Goal: Information Seeking & Learning: Learn about a topic

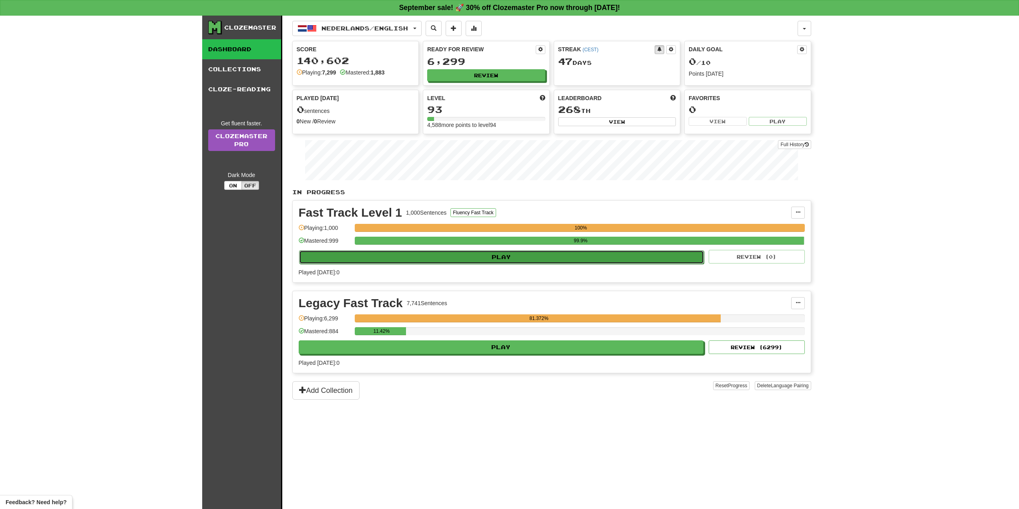
click at [441, 261] on button "Play" at bounding box center [501, 257] width 405 height 14
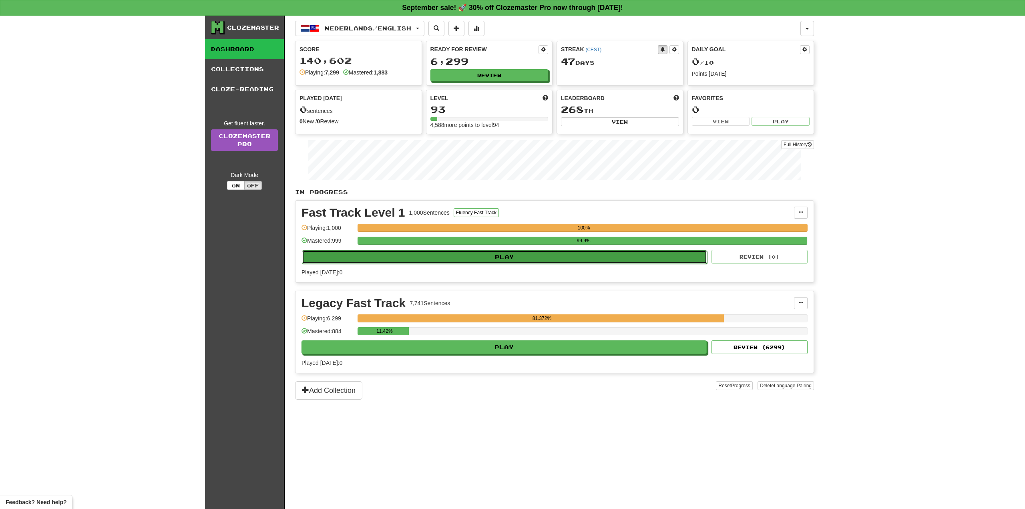
select select "**"
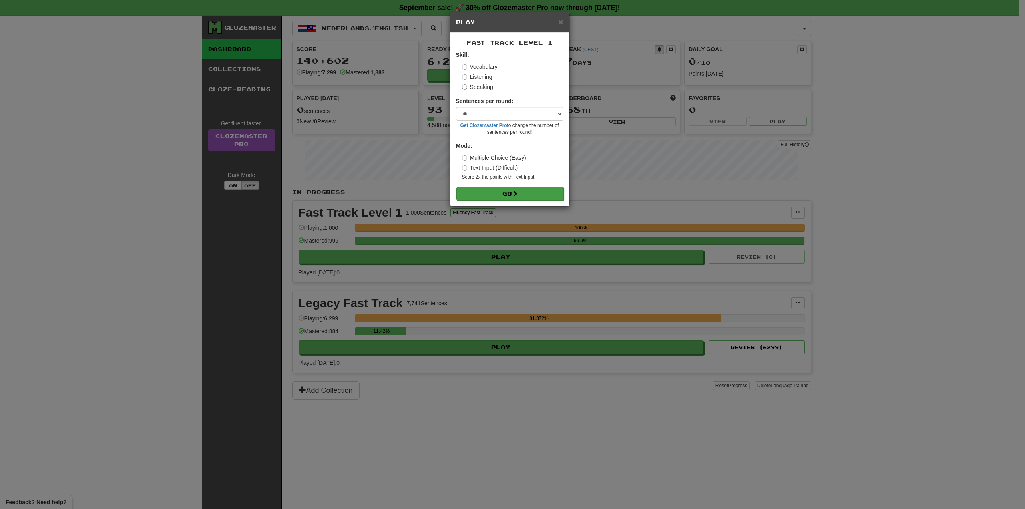
drag, startPoint x: 499, startPoint y: 185, endPoint x: 499, endPoint y: 191, distance: 6.0
click at [499, 187] on form "Skill: Vocabulary Listening Speaking Sentences per round: * ** ** ** ** ** *** …" at bounding box center [509, 125] width 107 height 149
click at [498, 196] on button "Go" at bounding box center [509, 194] width 107 height 14
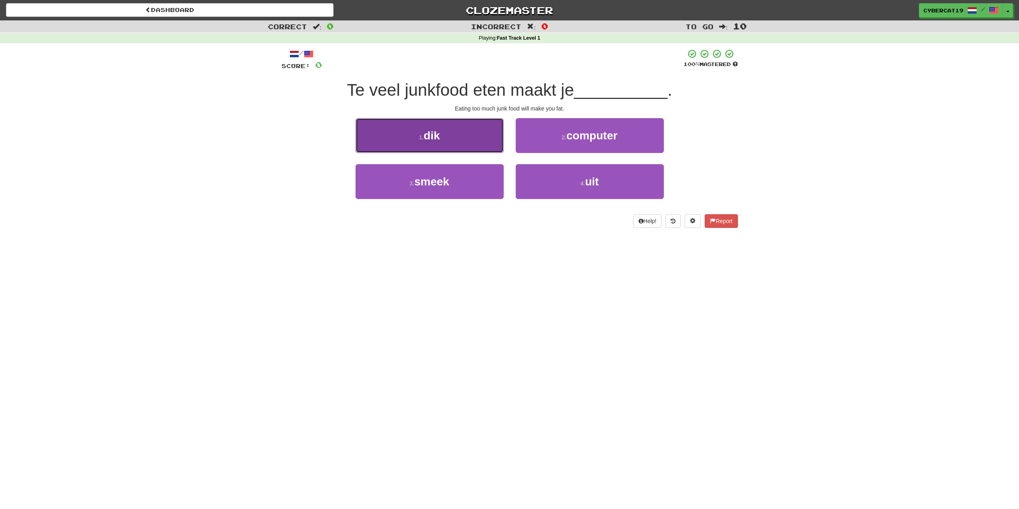
click at [486, 143] on button "1 . dik" at bounding box center [429, 135] width 148 height 35
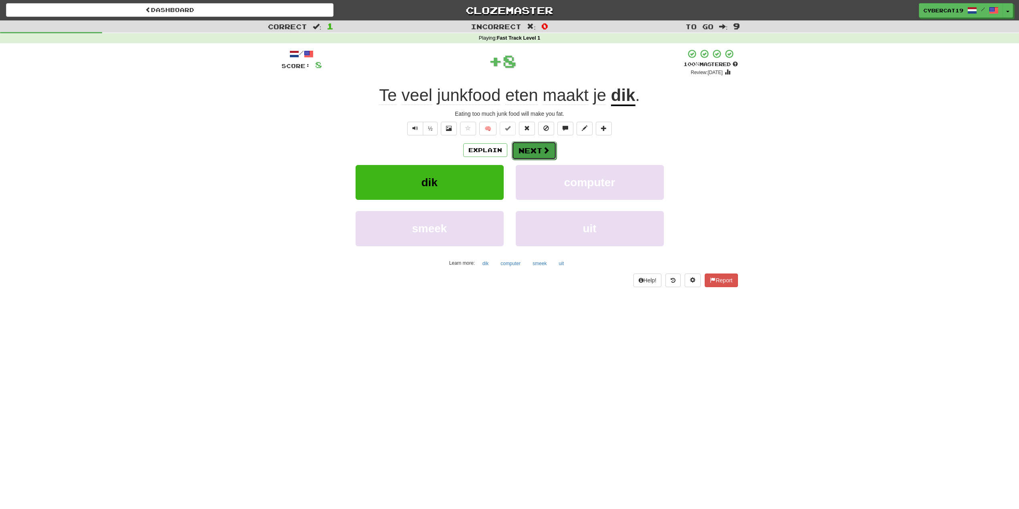
click at [542, 151] on span at bounding box center [545, 149] width 7 height 7
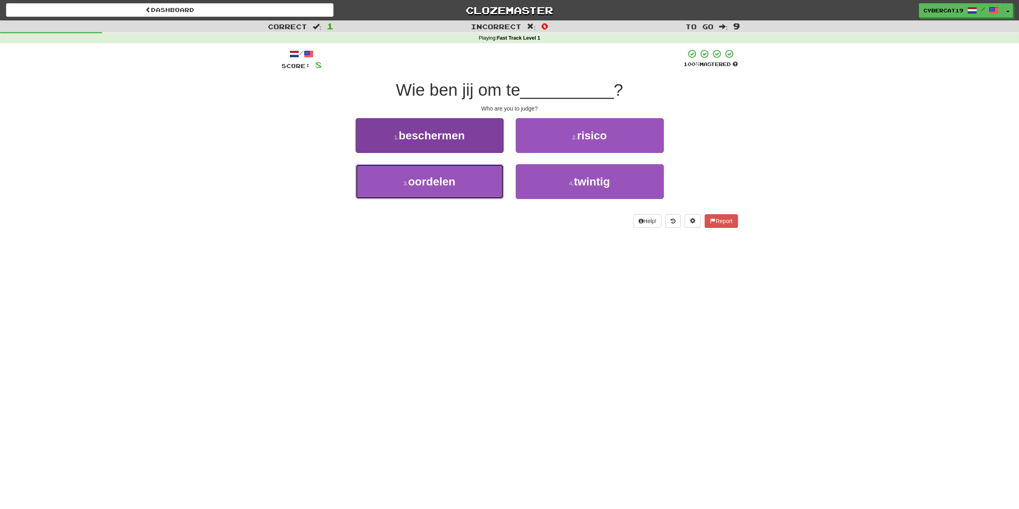
click at [478, 183] on button "3 . oordelen" at bounding box center [429, 181] width 148 height 35
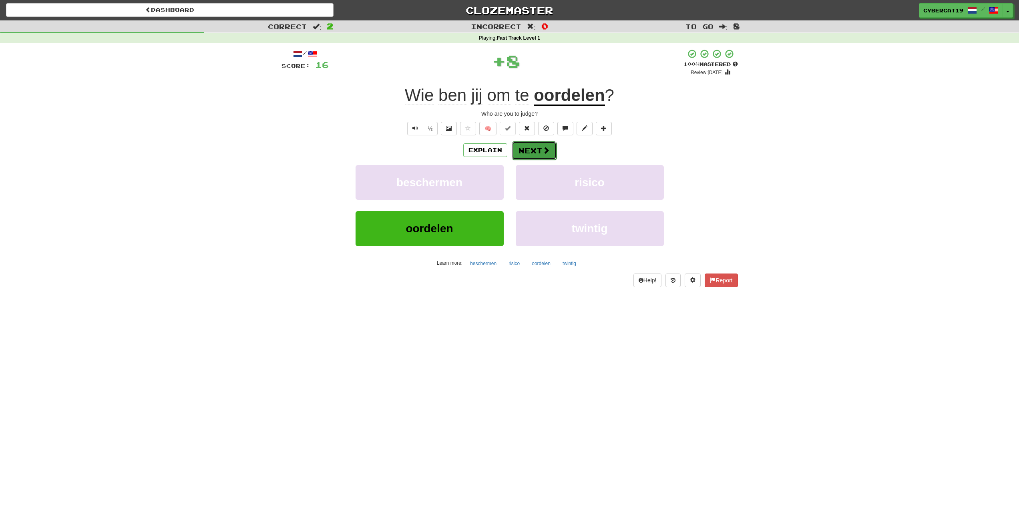
click at [544, 148] on span at bounding box center [545, 149] width 7 height 7
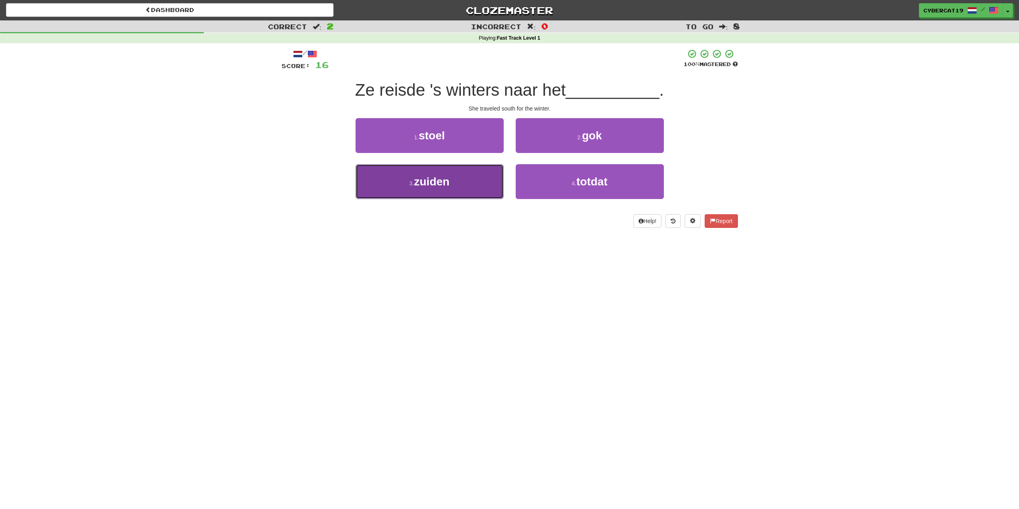
click at [470, 178] on button "3 . zuiden" at bounding box center [429, 181] width 148 height 35
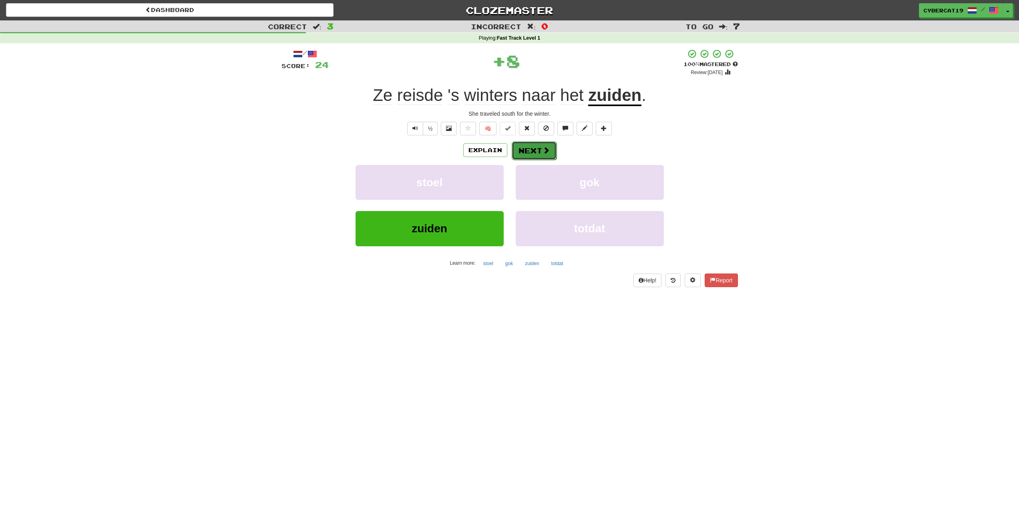
click at [537, 148] on button "Next" at bounding box center [533, 150] width 45 height 18
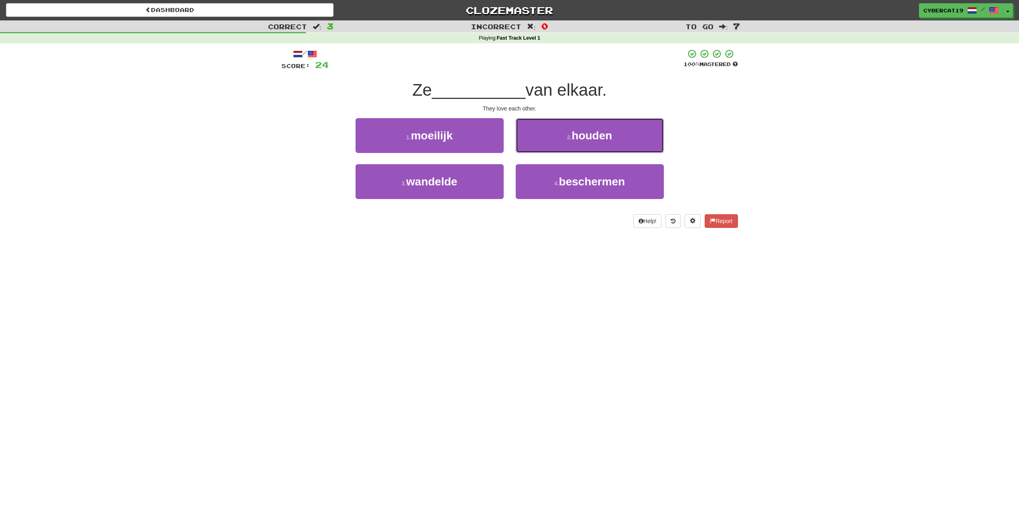
click at [542, 137] on button "2 . houden" at bounding box center [589, 135] width 148 height 35
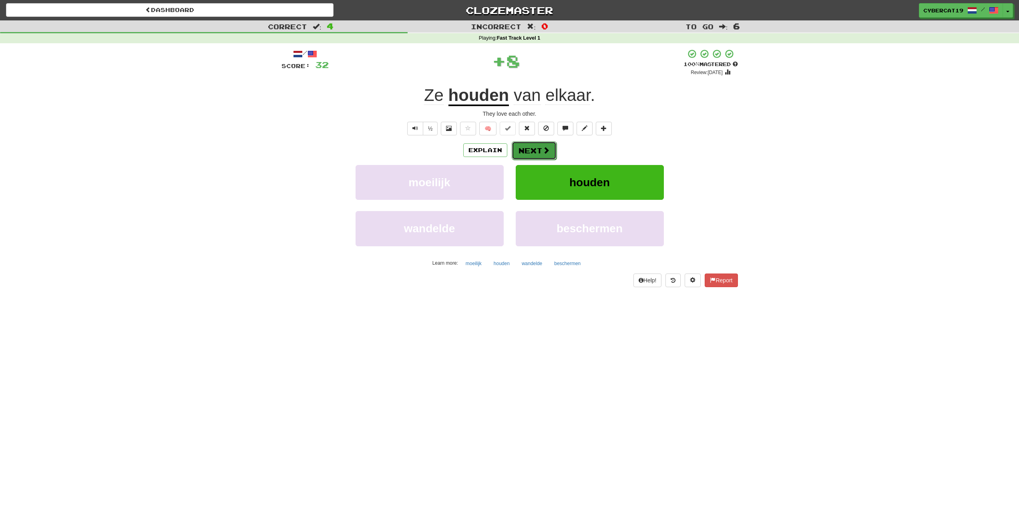
click at [527, 150] on button "Next" at bounding box center [533, 150] width 45 height 18
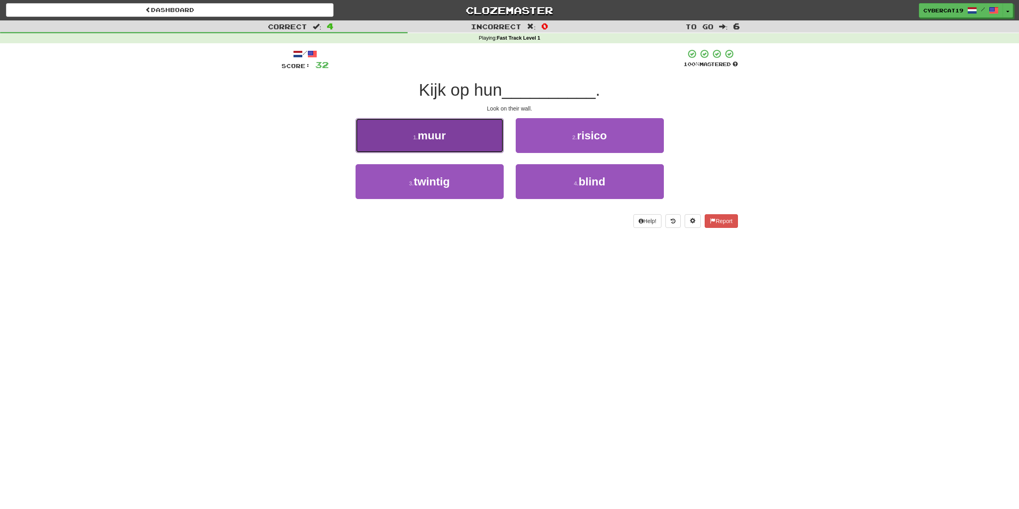
click at [483, 142] on button "1 . muur" at bounding box center [429, 135] width 148 height 35
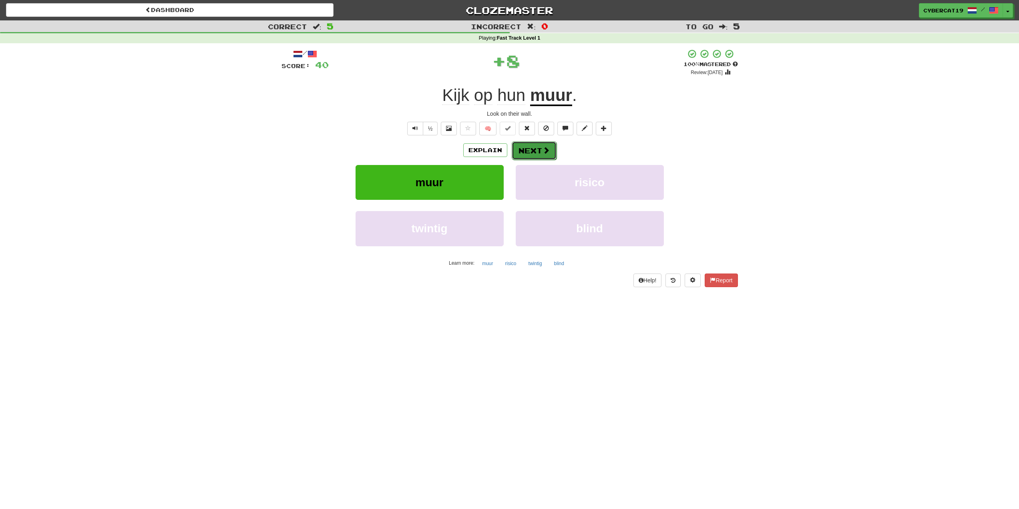
click at [536, 149] on button "Next" at bounding box center [533, 150] width 45 height 18
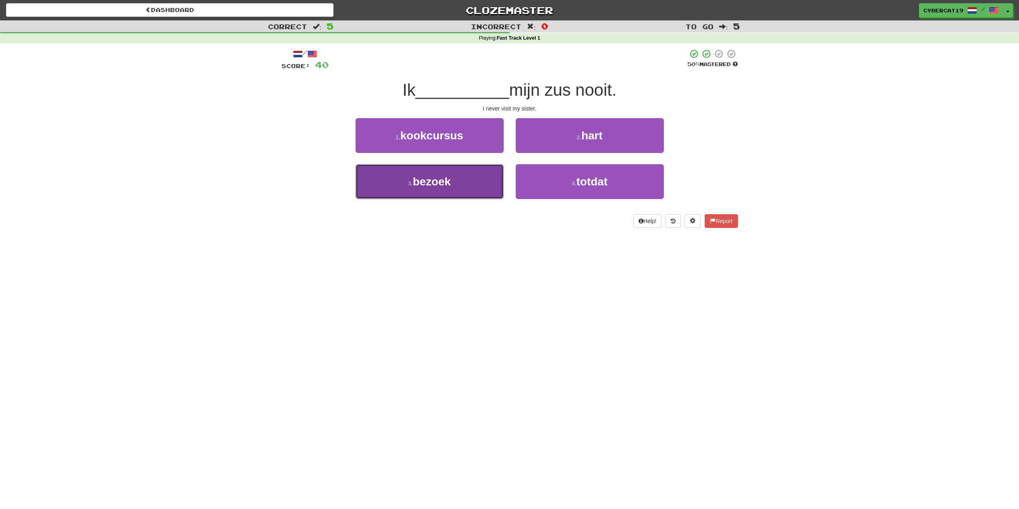
drag, startPoint x: 485, startPoint y: 184, endPoint x: 501, endPoint y: 179, distance: 16.5
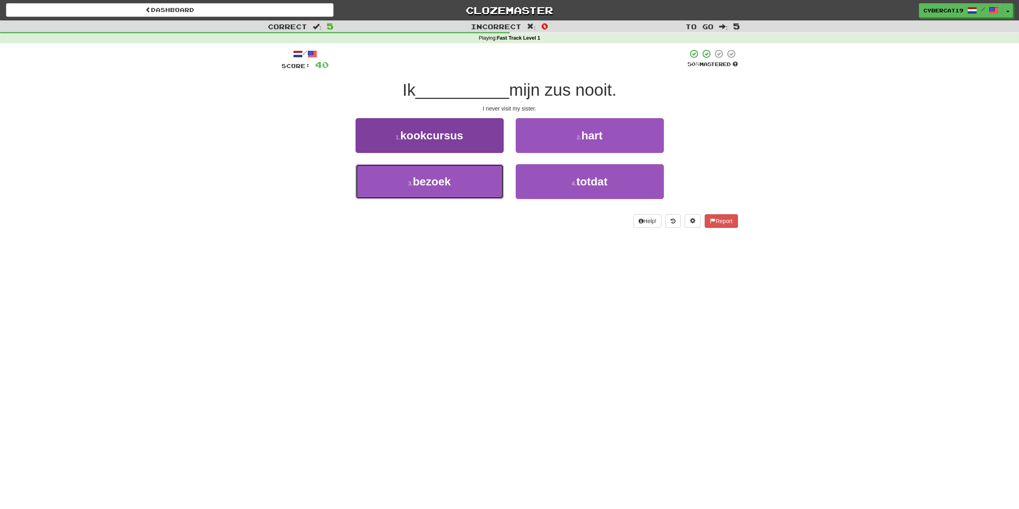
click at [485, 185] on button "3 . bezoek" at bounding box center [429, 181] width 148 height 35
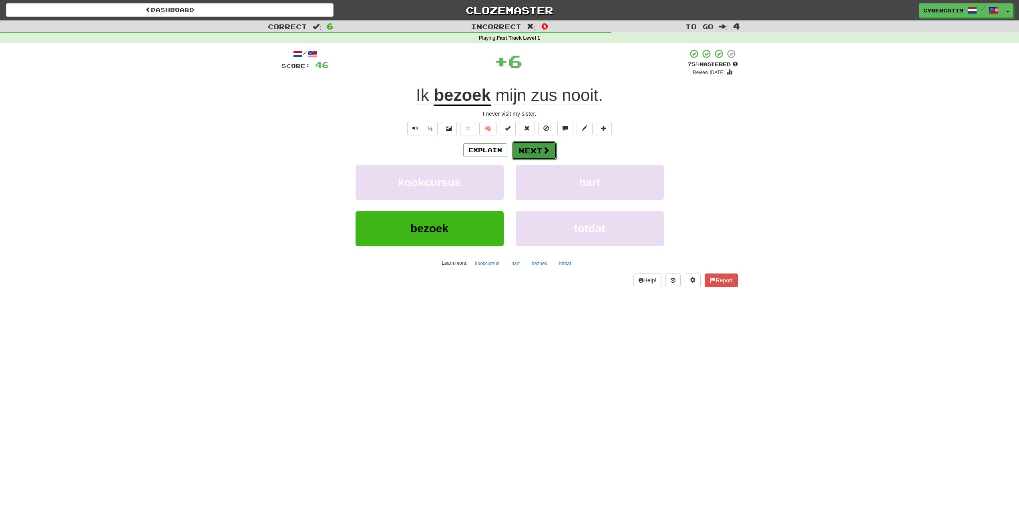
click at [536, 154] on button "Next" at bounding box center [533, 150] width 45 height 18
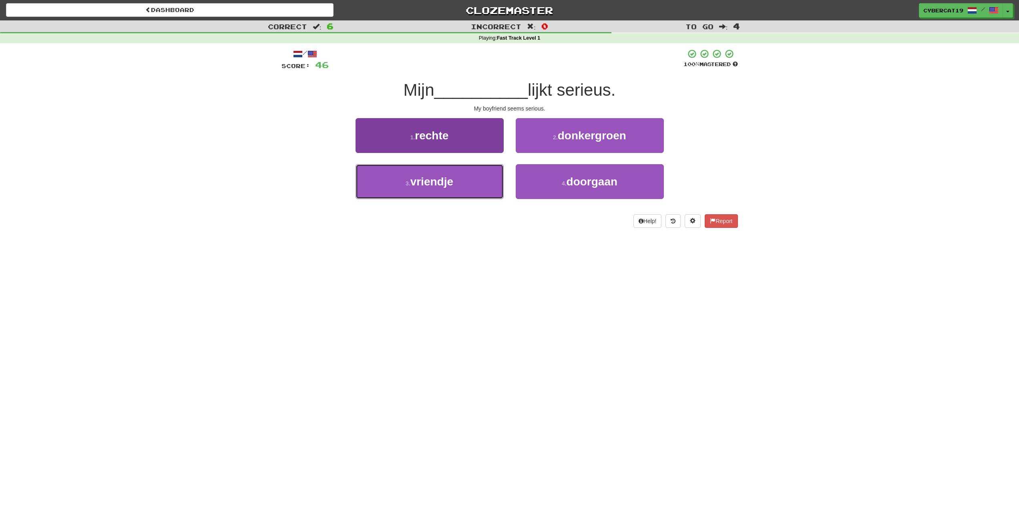
drag, startPoint x: 490, startPoint y: 182, endPoint x: 495, endPoint y: 182, distance: 5.6
click at [489, 184] on button "3 . vriendje" at bounding box center [429, 181] width 148 height 35
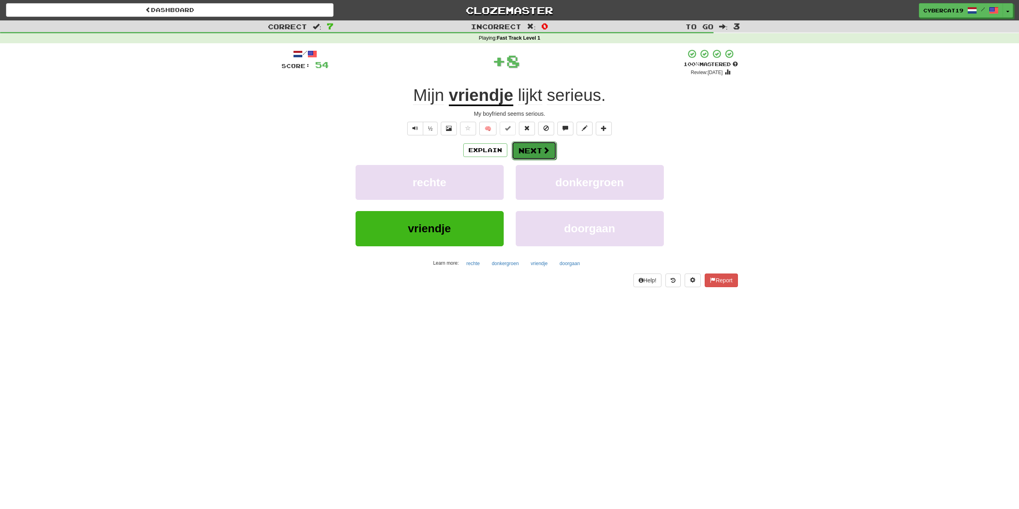
click at [529, 155] on button "Next" at bounding box center [533, 150] width 45 height 18
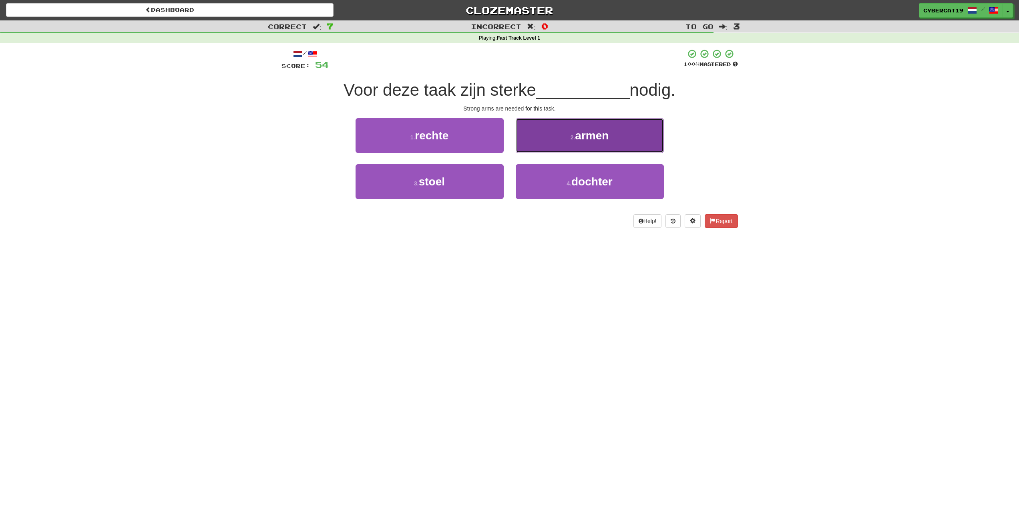
click at [552, 142] on button "2 . armen" at bounding box center [589, 135] width 148 height 35
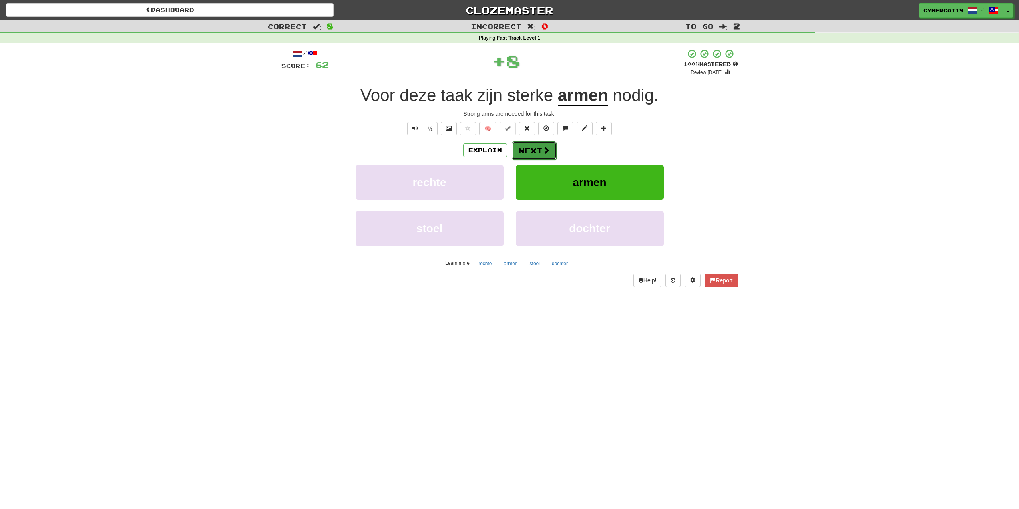
click at [529, 156] on button "Next" at bounding box center [533, 150] width 45 height 18
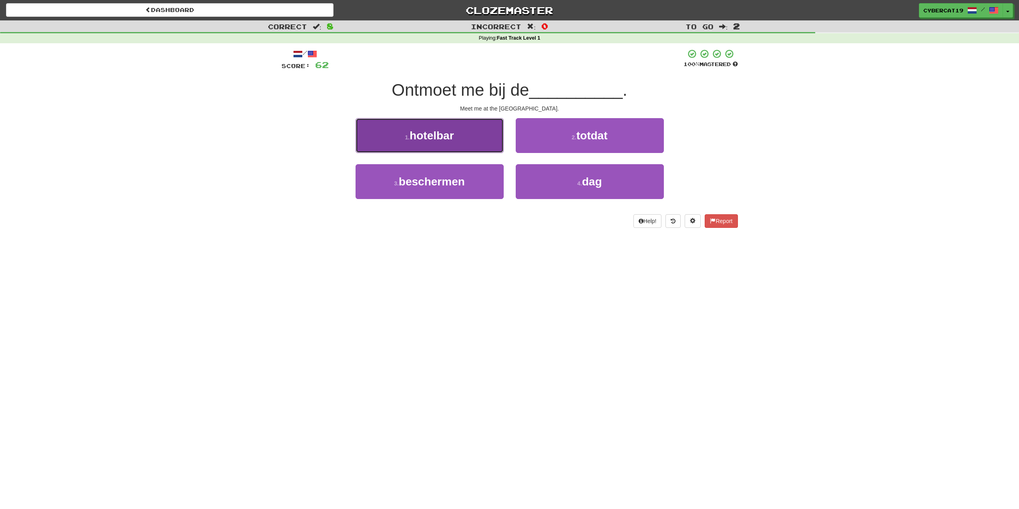
click at [487, 143] on button "1 . hotelbar" at bounding box center [429, 135] width 148 height 35
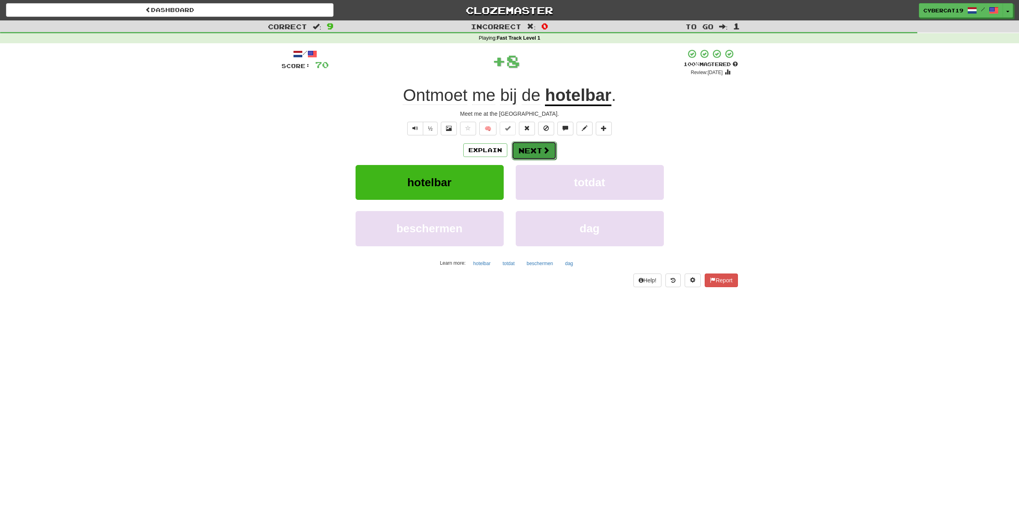
click at [547, 152] on span at bounding box center [545, 149] width 7 height 7
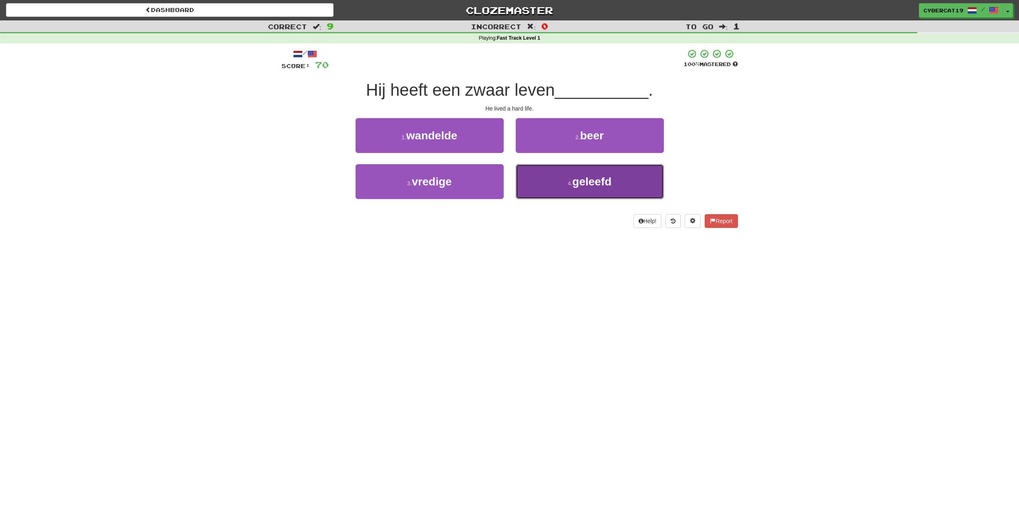
drag, startPoint x: 545, startPoint y: 181, endPoint x: 542, endPoint y: 177, distance: 5.4
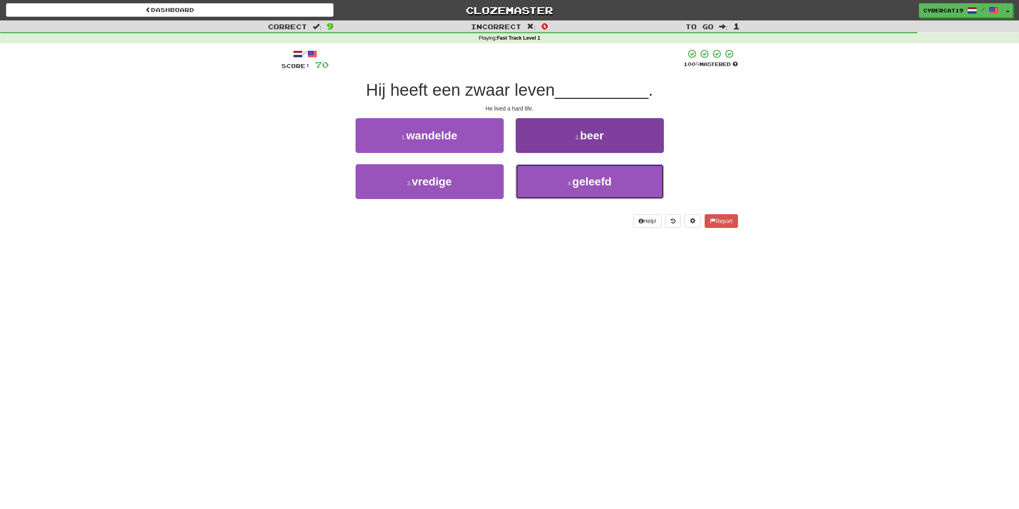
click at [545, 182] on button "4 . geleefd" at bounding box center [589, 181] width 148 height 35
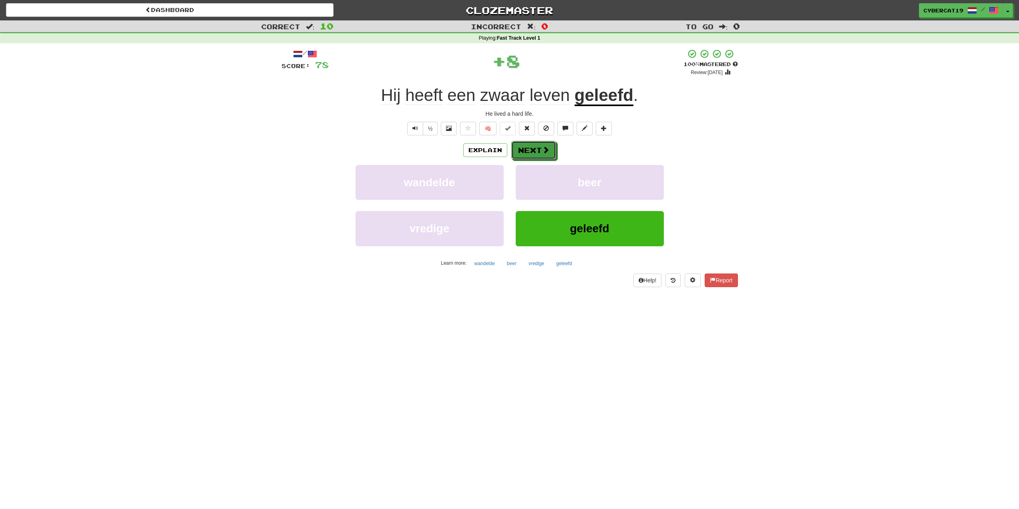
click at [531, 146] on button "Next" at bounding box center [533, 150] width 45 height 18
